Goal: Find specific page/section: Find specific page/section

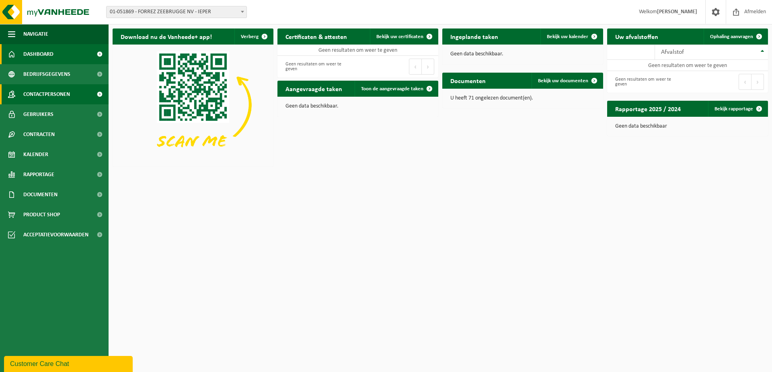
click at [64, 92] on span "Contactpersonen" at bounding box center [46, 94] width 47 height 20
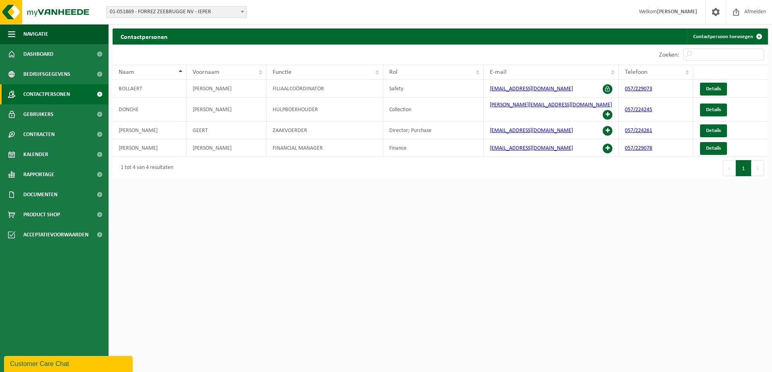
click at [49, 365] on div "Customer Care Chat" at bounding box center [68, 365] width 117 height 10
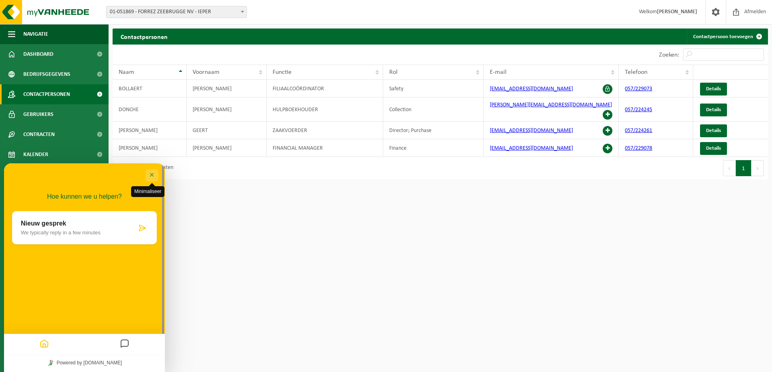
click at [152, 174] on button "Minimaliseer" at bounding box center [151, 176] width 13 height 12
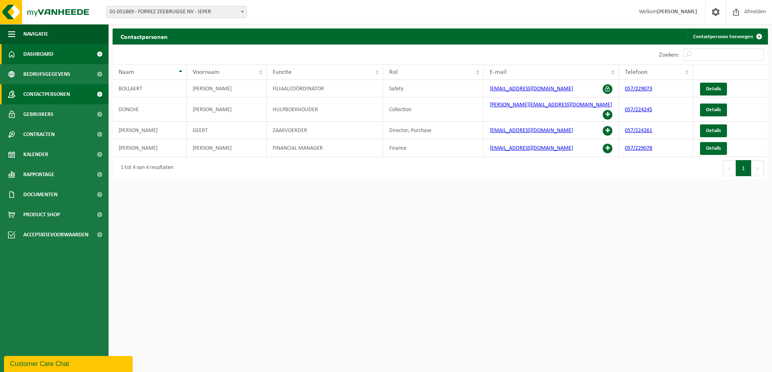
click at [87, 56] on link "Dashboard" at bounding box center [54, 54] width 108 height 20
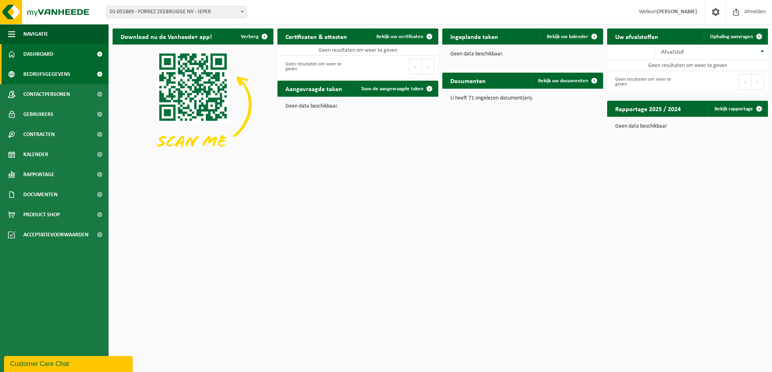
click at [66, 74] on span "Bedrijfsgegevens" at bounding box center [46, 74] width 47 height 20
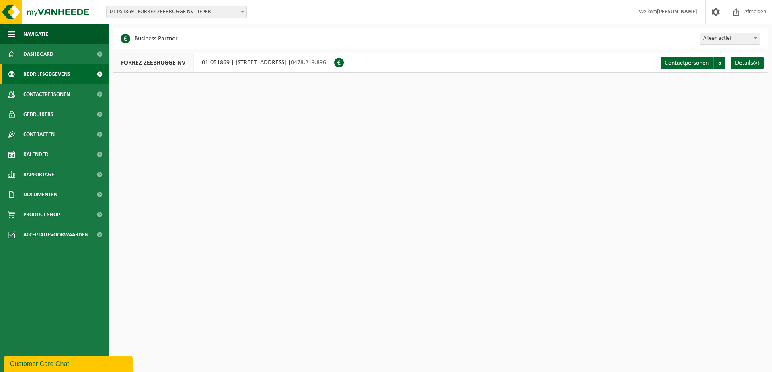
click at [244, 10] on span at bounding box center [242, 11] width 8 height 10
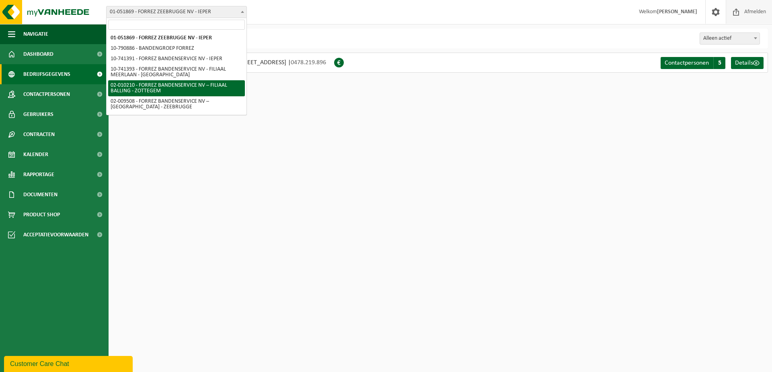
click at [748, 12] on span "Afmelden" at bounding box center [755, 12] width 26 height 24
